Goal: Find specific page/section: Find specific page/section

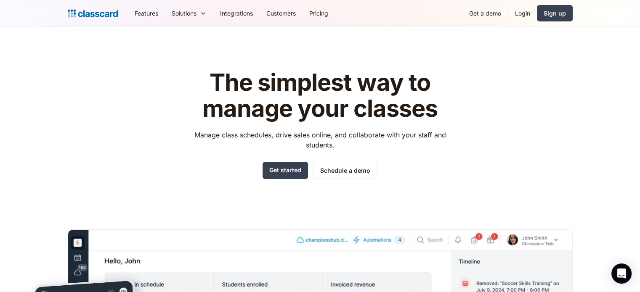
click at [114, 10] on img "home" at bounding box center [93, 14] width 50 height 12
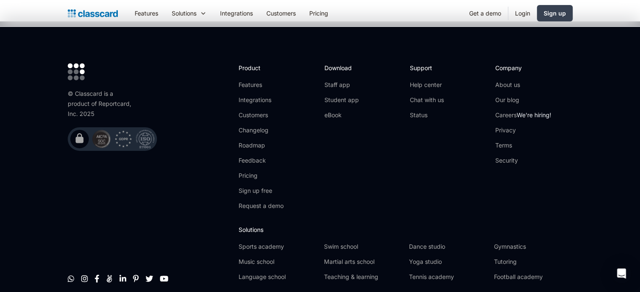
scroll to position [2857, 0]
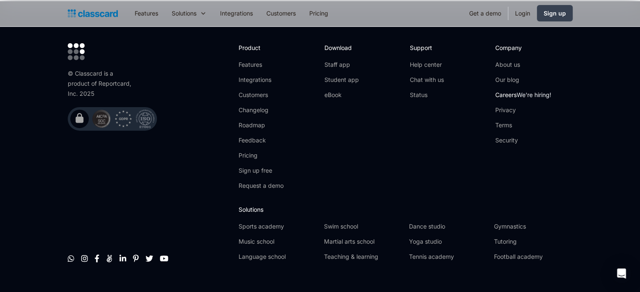
click at [507, 91] on link "Careers We're hiring!" at bounding box center [523, 95] width 56 height 8
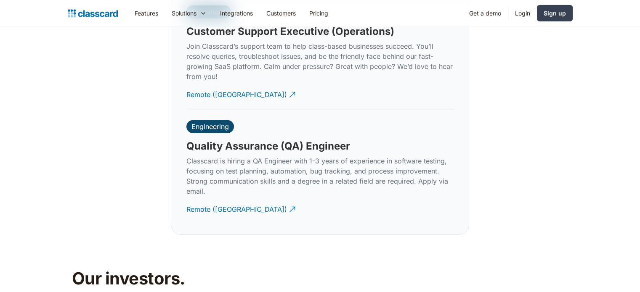
scroll to position [2565, 0]
click at [218, 198] on div "Remote (India)" at bounding box center [236, 206] width 101 height 16
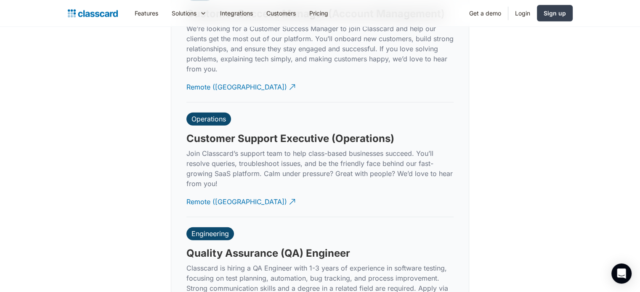
scroll to position [2457, 0]
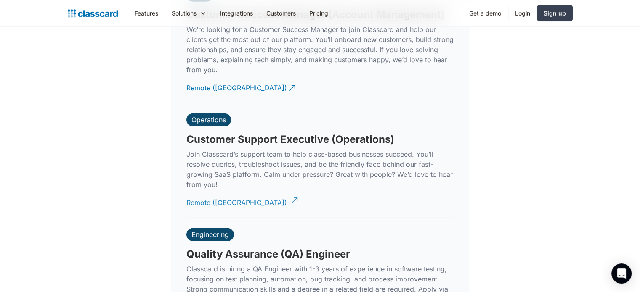
click at [216, 195] on div "Remote (India)" at bounding box center [236, 199] width 101 height 16
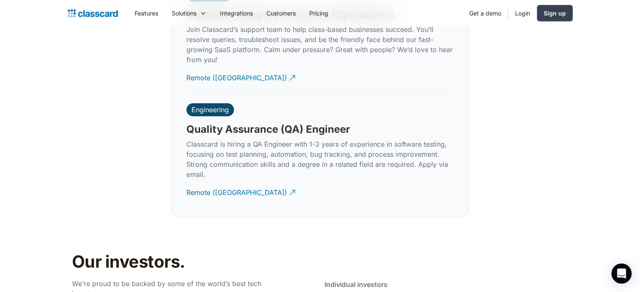
scroll to position [2585, 0]
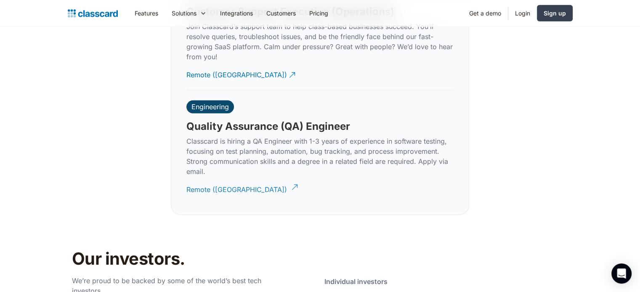
click at [225, 178] on div "Remote (India)" at bounding box center [236, 186] width 101 height 16
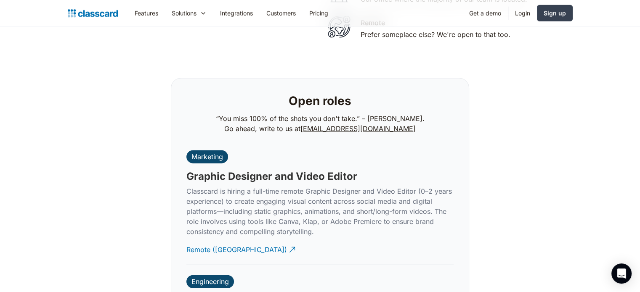
scroll to position [1845, 0]
